Goal: Task Accomplishment & Management: Manage account settings

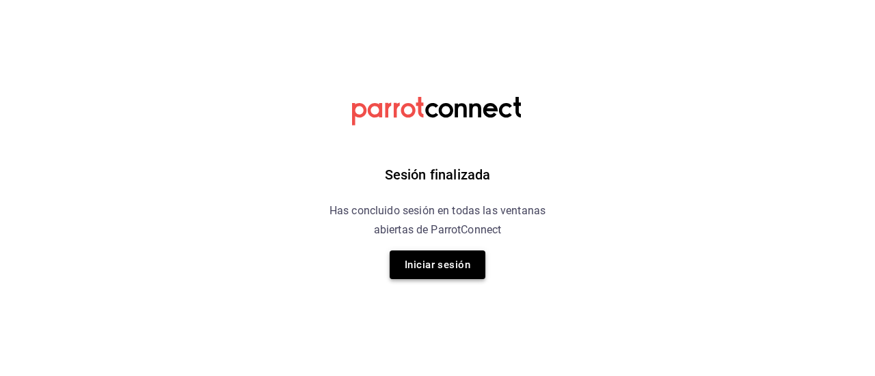
click at [458, 266] on button "Iniciar sesión" at bounding box center [437, 265] width 96 height 29
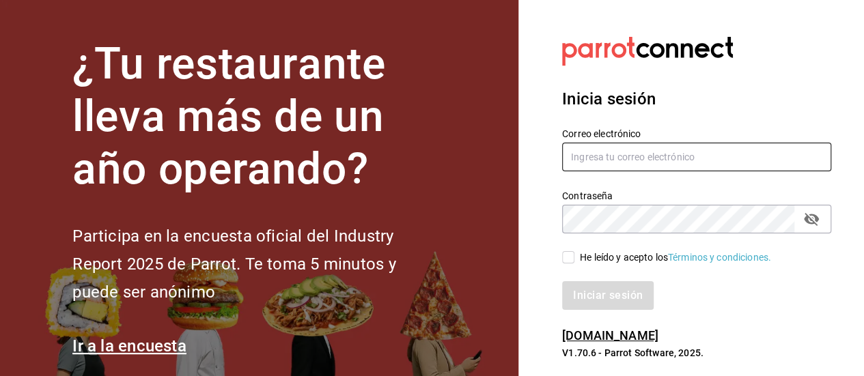
click at [581, 159] on input "text" at bounding box center [696, 157] width 269 height 29
type input "[EMAIL_ADDRESS][DOMAIN_NAME]"
click at [566, 261] on input "He leído y acepto los Términos y condiciones." at bounding box center [568, 257] width 12 height 12
checkbox input "true"
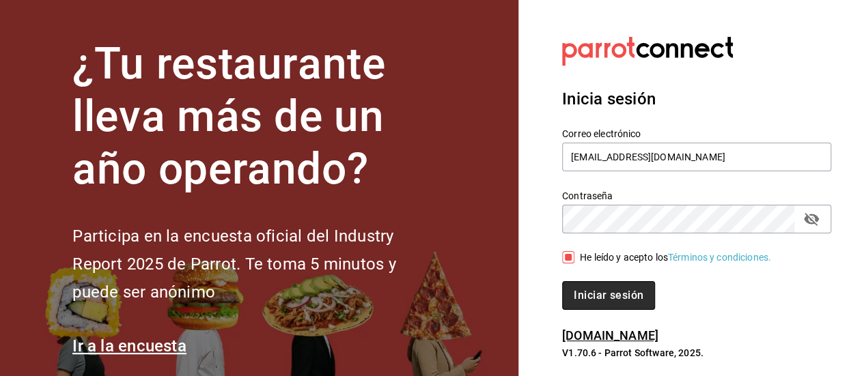
click at [602, 295] on button "Iniciar sesión" at bounding box center [608, 295] width 93 height 29
